Goal: Task Accomplishment & Management: Manage account settings

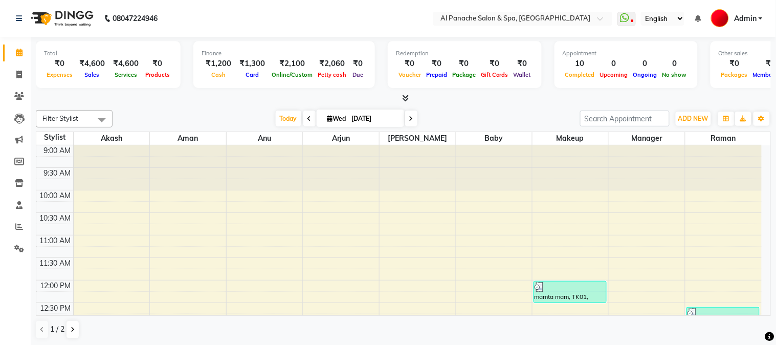
click at [461, 107] on div "Filter Stylist Select All Akash [PERSON_NAME] [PERSON_NAME] Baby Makeup Manager…" at bounding box center [403, 224] width 735 height 237
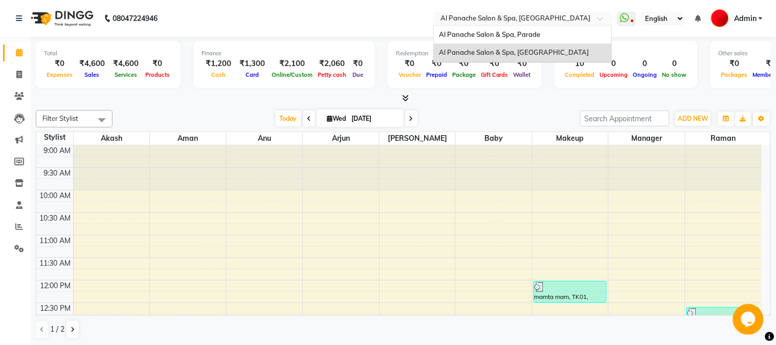
click at [476, 18] on input "text" at bounding box center [512, 19] width 148 height 10
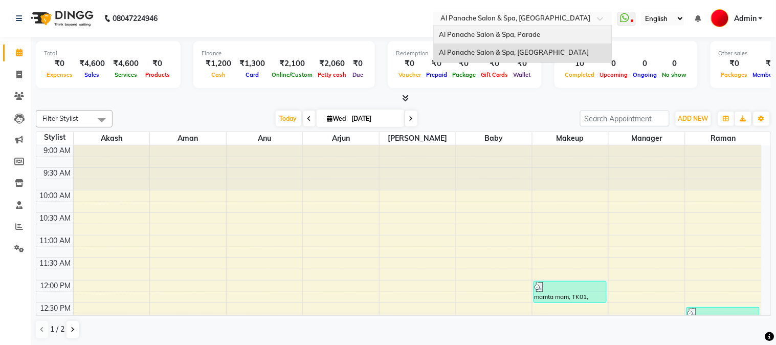
click at [474, 31] on span "Al Panache Salon & Spa, Parade" at bounding box center [489, 34] width 101 height 8
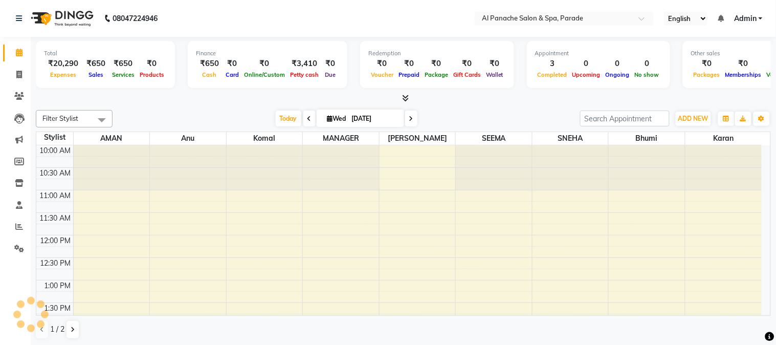
select select "en"
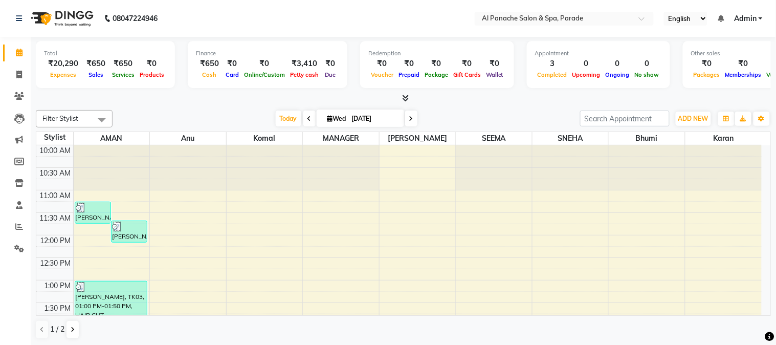
click at [404, 95] on icon at bounding box center [405, 98] width 7 height 8
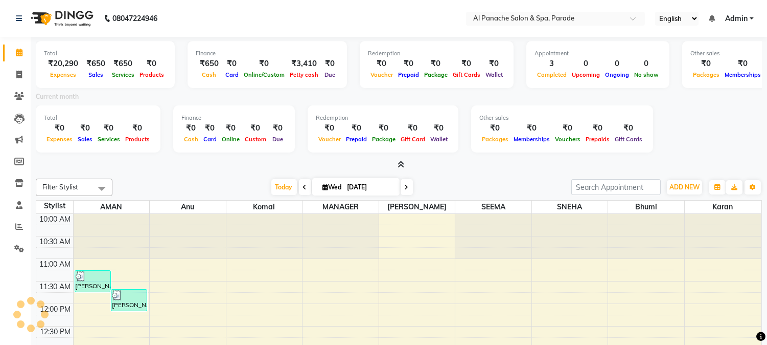
click at [404, 162] on icon at bounding box center [401, 165] width 7 height 8
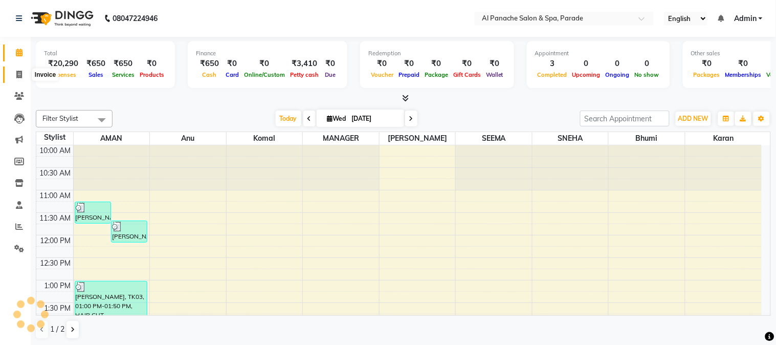
click at [21, 73] on icon at bounding box center [19, 75] width 6 height 8
select select "service"
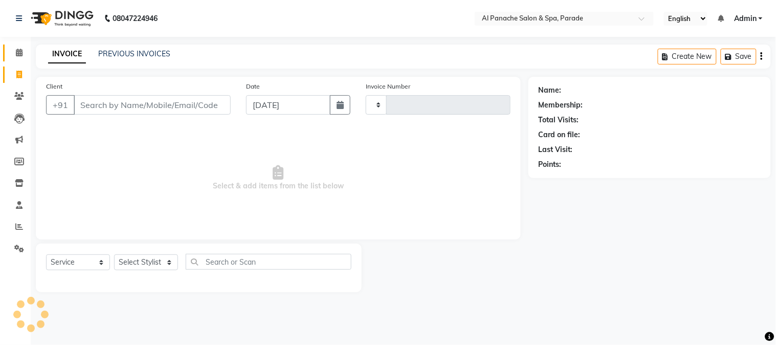
click at [16, 46] on link "Calendar" at bounding box center [15, 52] width 25 height 17
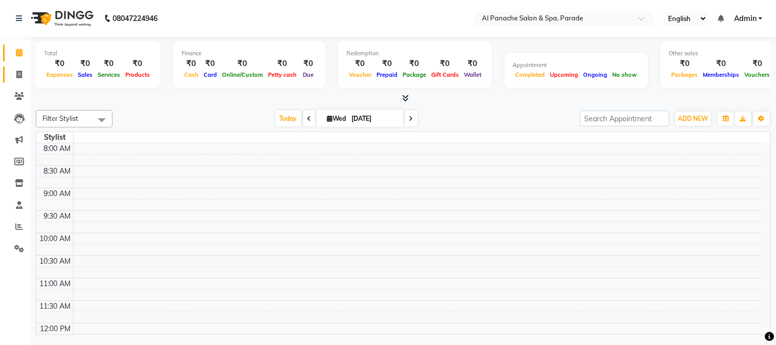
click at [17, 66] on link "Invoice" at bounding box center [15, 74] width 25 height 17
select select "service"
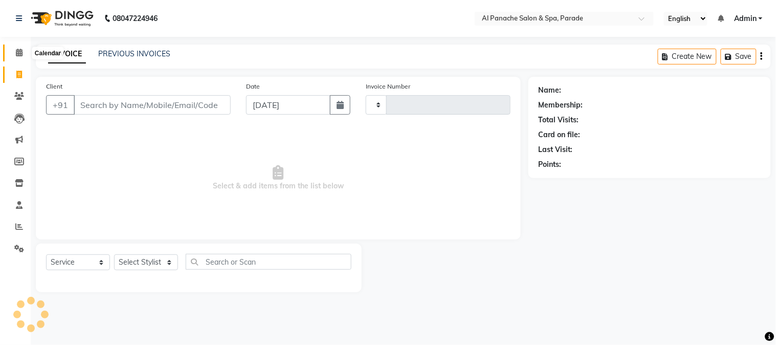
click at [25, 53] on span at bounding box center [19, 53] width 18 height 12
